Goal: Task Accomplishment & Management: Manage account settings

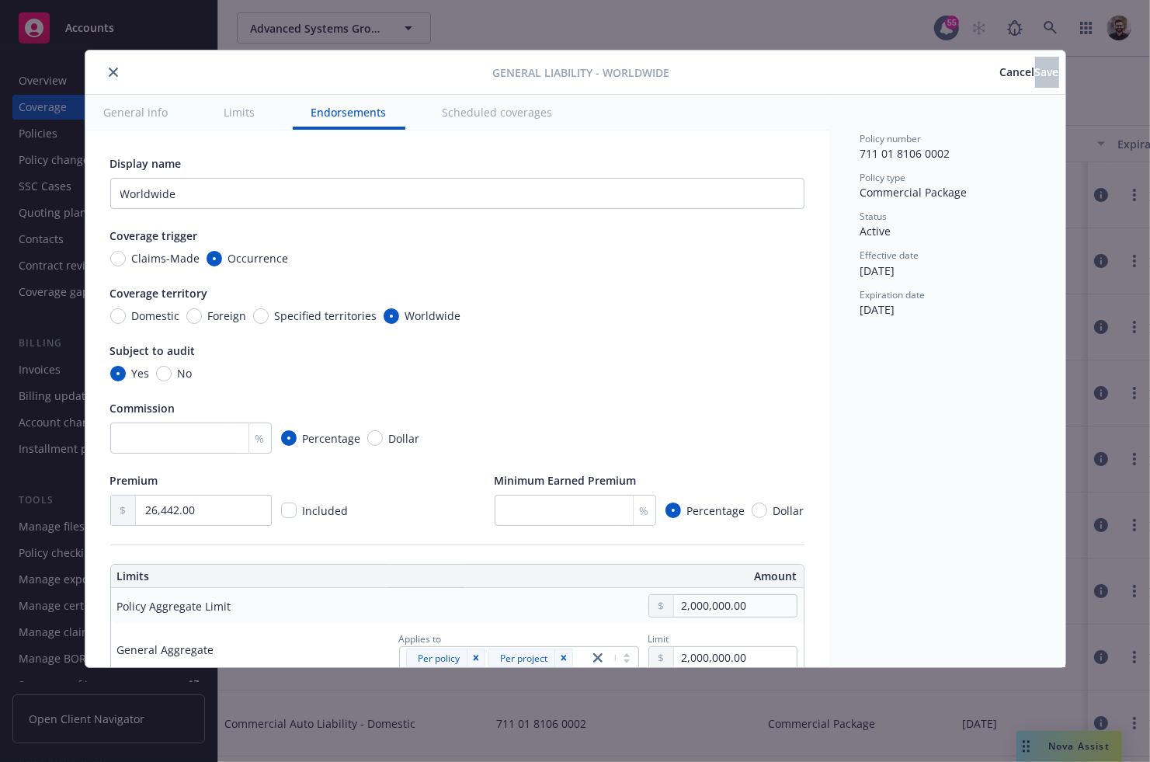
scroll to position [1888, 0]
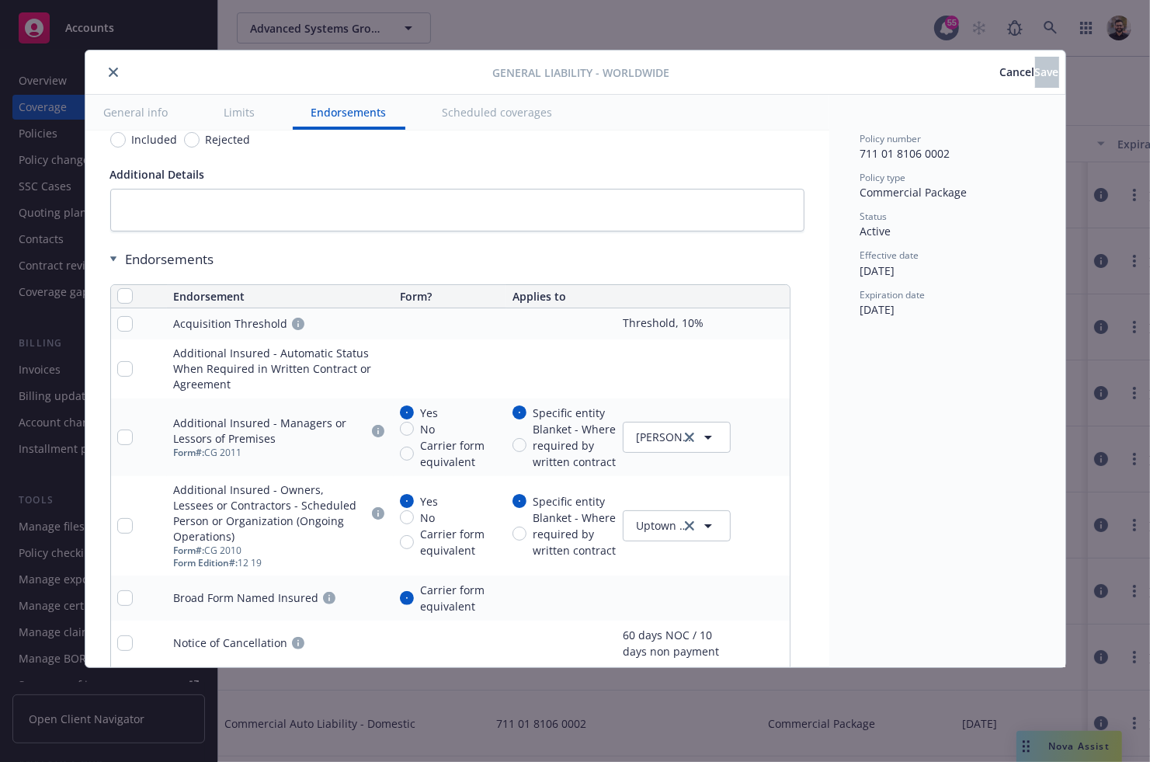
click at [749, 432] on icon "pencil" at bounding box center [745, 436] width 9 height 9
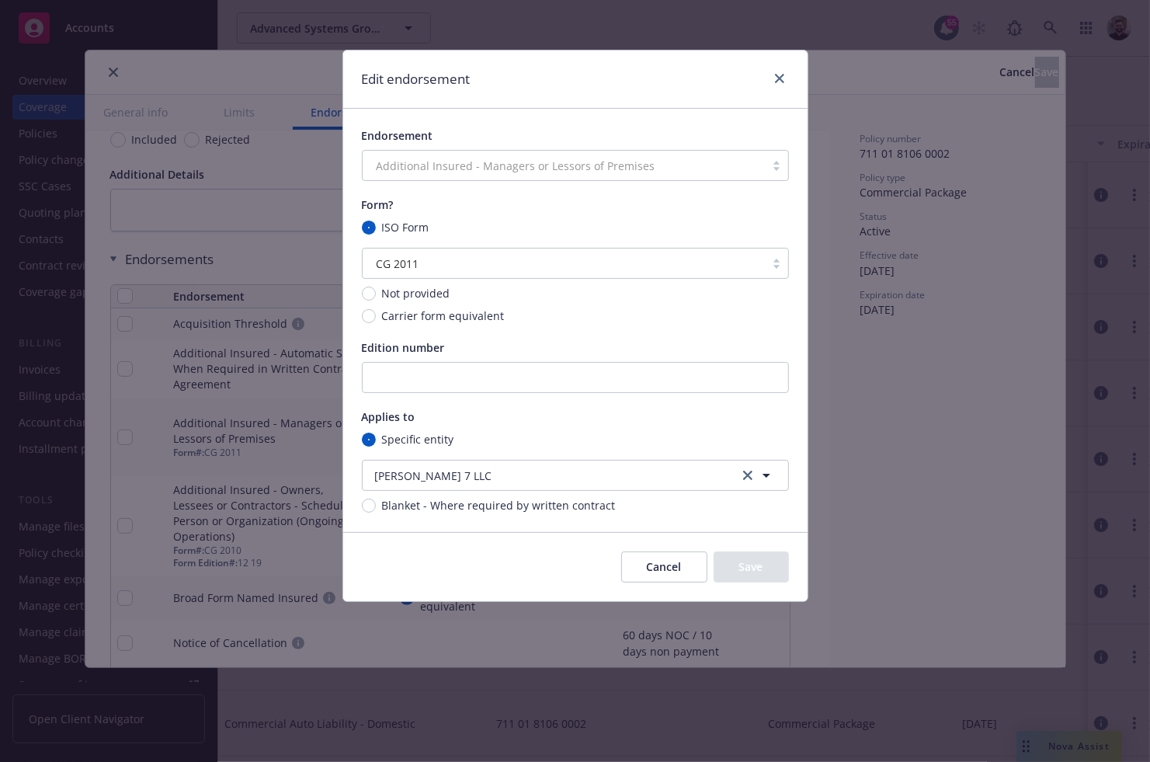
click at [584, 509] on span "Blanket - Where required by written contract" at bounding box center [499, 505] width 234 height 16
click at [376, 509] on input "Blanket - Where required by written contract" at bounding box center [369, 505] width 14 height 14
radio input "true"
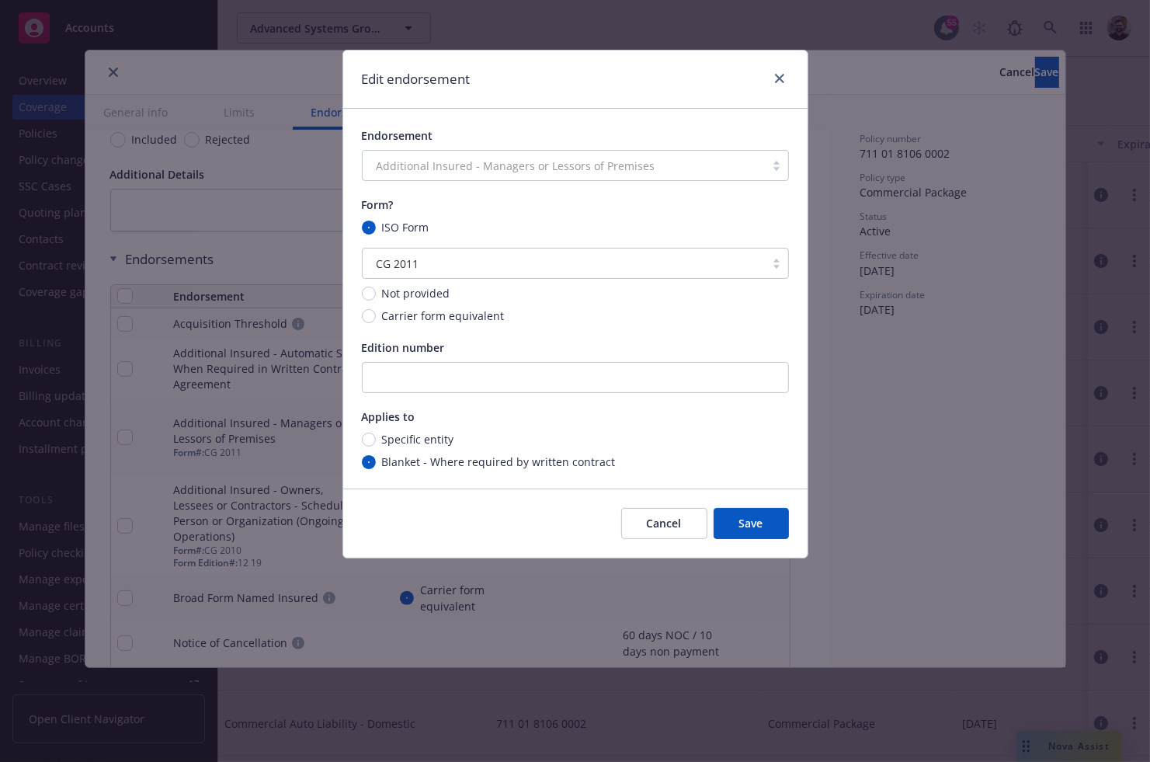
click at [412, 436] on span "Specific entity" at bounding box center [418, 439] width 72 height 16
click at [376, 436] on input "Specific entity" at bounding box center [369, 439] width 14 height 14
radio input "true"
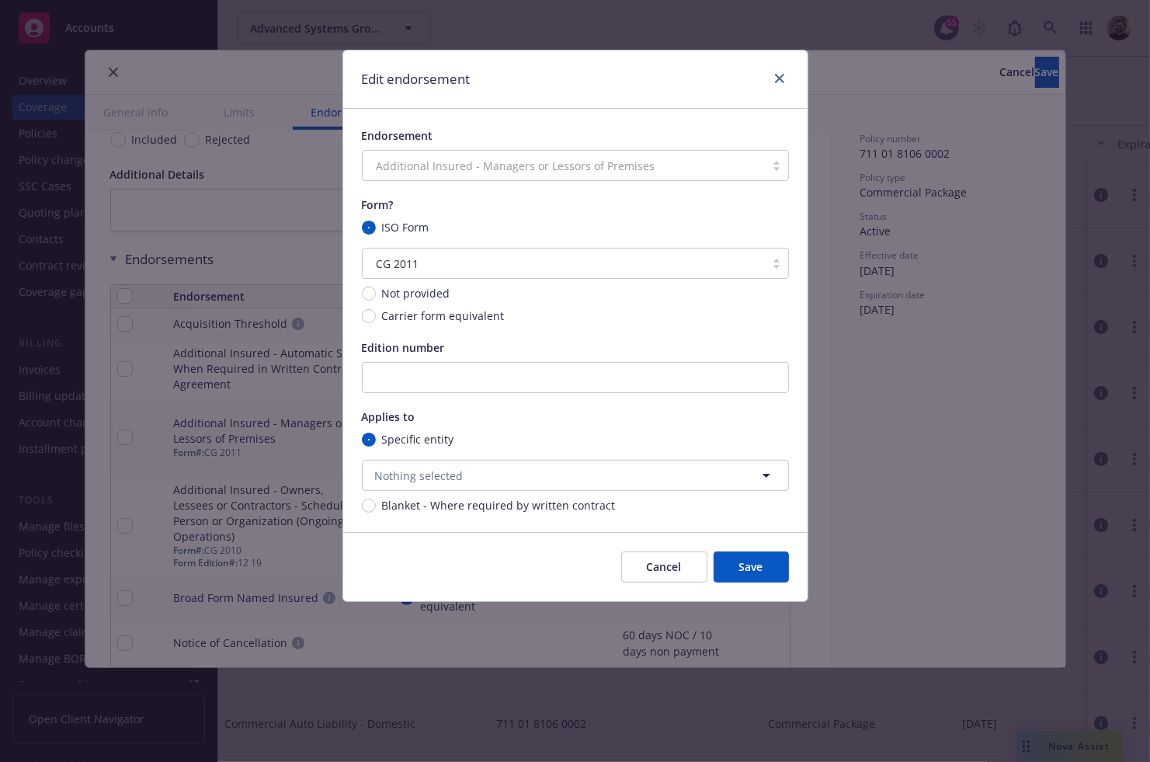
click at [655, 563] on button "Cancel" at bounding box center [664, 566] width 86 height 31
